Goal: Navigation & Orientation: Understand site structure

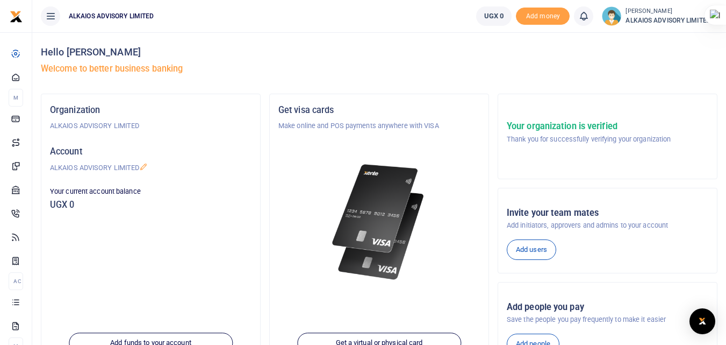
click at [72, 209] on h5 "UGX 0" at bounding box center [151, 204] width 202 height 11
click at [75, 206] on h5 "UGX 0" at bounding box center [151, 204] width 202 height 11
click at [507, 164] on div "Your organization is verified Thank you for successfully verifying your organiz…" at bounding box center [607, 136] width 219 height 67
drag, startPoint x: 523, startPoint y: 156, endPoint x: 675, endPoint y: 148, distance: 151.8
click at [675, 148] on div "Your organization is verified Thank you for successfully verifying your organiz…" at bounding box center [607, 136] width 219 height 67
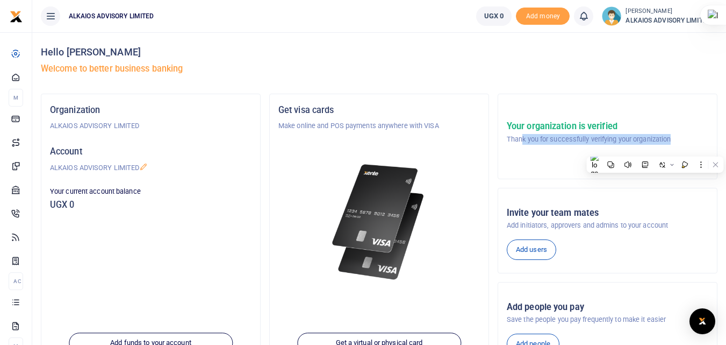
click at [524, 157] on div "Your organization is verified Thank you for successfully verifying your organiz…" at bounding box center [607, 136] width 219 height 67
